Goal: Information Seeking & Learning: Learn about a topic

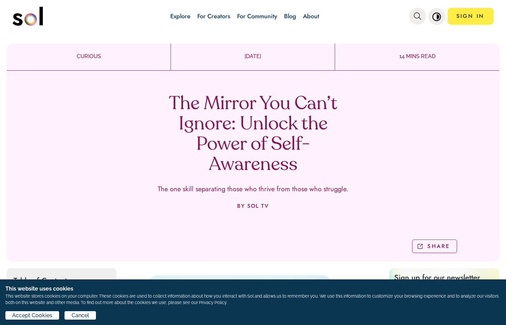
click at [322, 191] on p "The one skill separating those who thrive from those who struggle." at bounding box center [253, 189] width 191 height 7
click at [408, 54] on p "14 MINS READ" at bounding box center [417, 56] width 164 height 8
click at [95, 55] on p "CURIOUS" at bounding box center [89, 56] width 164 height 8
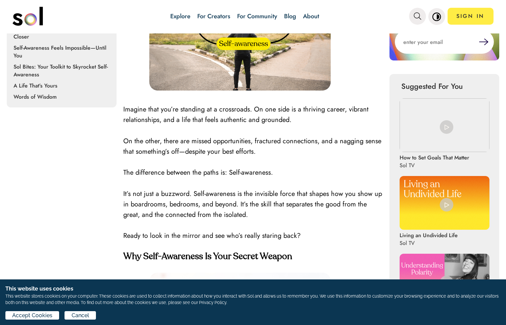
scroll to position [290, 0]
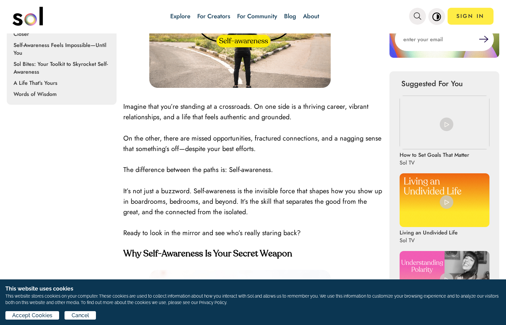
click at [356, 219] on p at bounding box center [253, 222] width 260 height 10
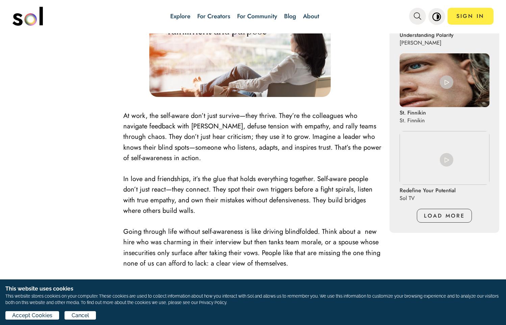
scroll to position [0, 0]
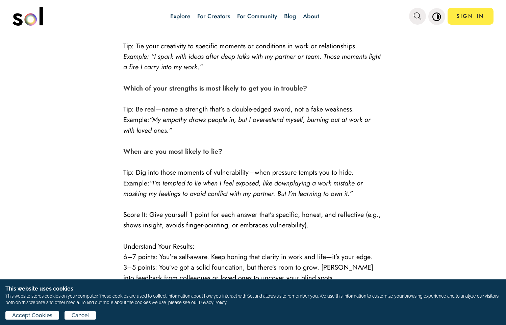
scroll to position [1207, 0]
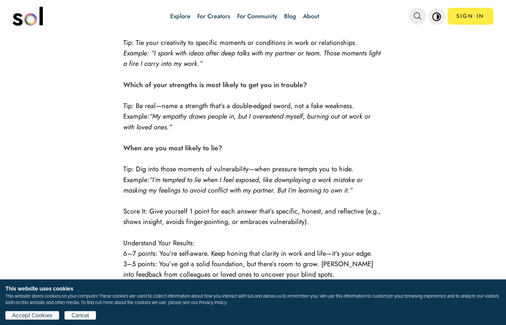
click at [437, 146] on div "Sign up for our newsletter to receive new blog updates from Sol! Suggested For …" at bounding box center [445, 64] width 110 height 2006
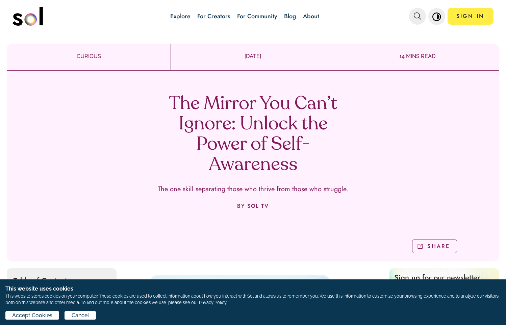
scroll to position [1, 0]
click at [347, 117] on h1 "The Mirror You Can’t Ignore: Unlock the Power of Self-Awareness" at bounding box center [252, 134] width 199 height 81
click at [388, 126] on div "The Mirror You Can’t Ignore: Unlock the Power of Self-Awareness The one skill s…" at bounding box center [253, 166] width 493 height 191
click at [329, 124] on h1 "The Mirror You Can’t Ignore: Unlock the Power of Self-Awareness" at bounding box center [252, 134] width 199 height 81
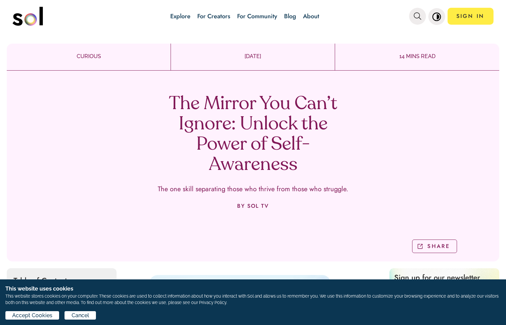
scroll to position [12, 0]
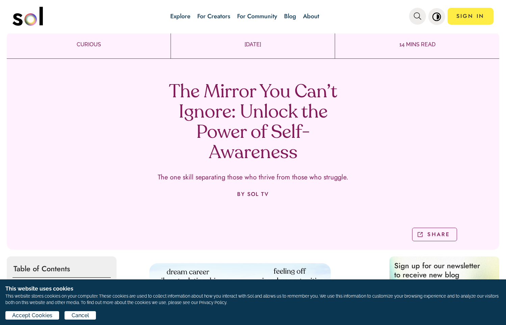
click at [222, 120] on h1 "The Mirror You Can’t Ignore: Unlock the Power of Self-Awareness" at bounding box center [252, 122] width 199 height 81
click at [219, 275] on img at bounding box center [240, 314] width 182 height 102
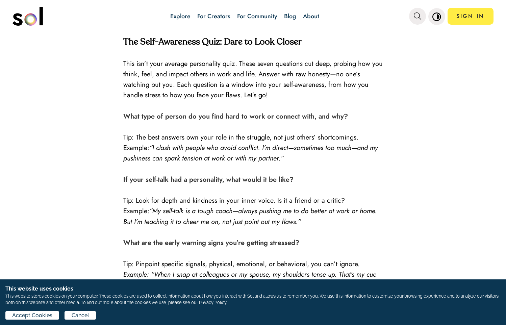
scroll to position [852, 0]
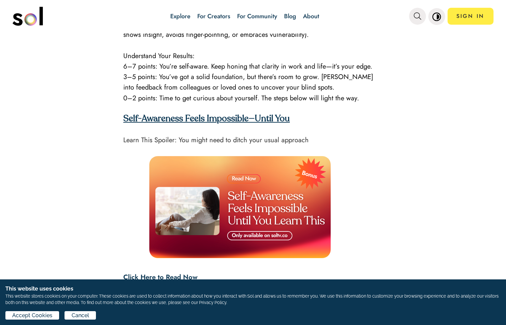
scroll to position [1394, 0]
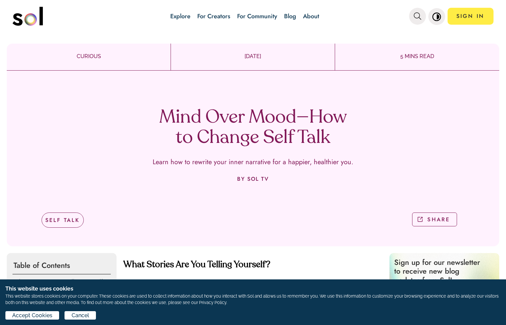
click at [264, 275] on p at bounding box center [253, 275] width 260 height 10
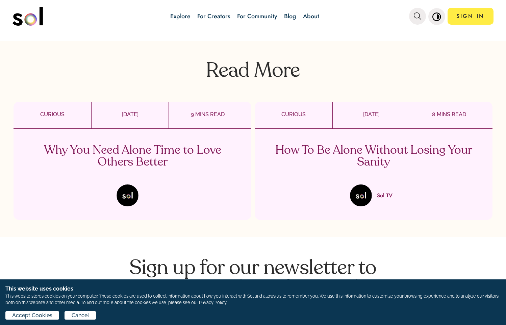
scroll to position [1237, 0]
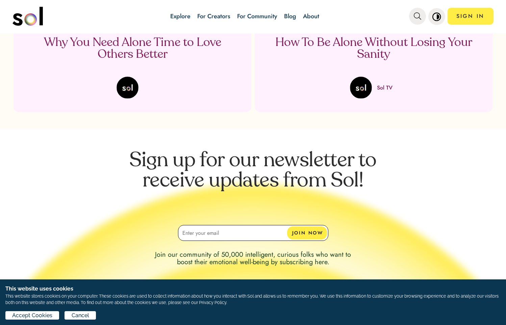
click at [281, 44] on p "How To Be Alone Without Losing Your Sanity" at bounding box center [373, 49] width 199 height 24
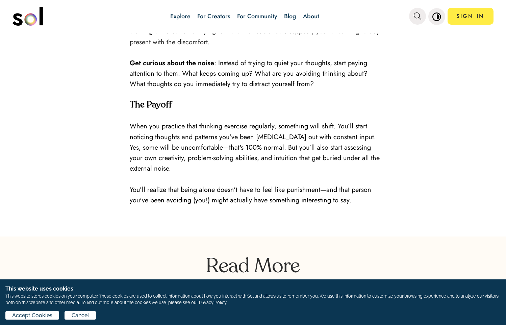
click at [275, 47] on p at bounding box center [256, 52] width 253 height 10
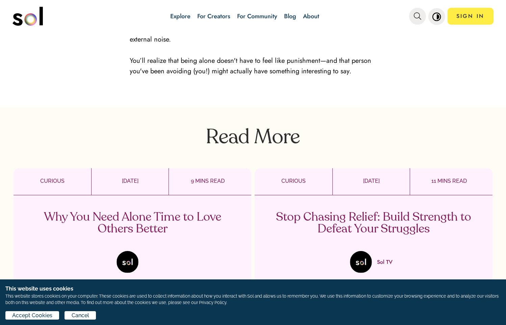
scroll to position [1334, 0]
